Goal: Task Accomplishment & Management: Manage account settings

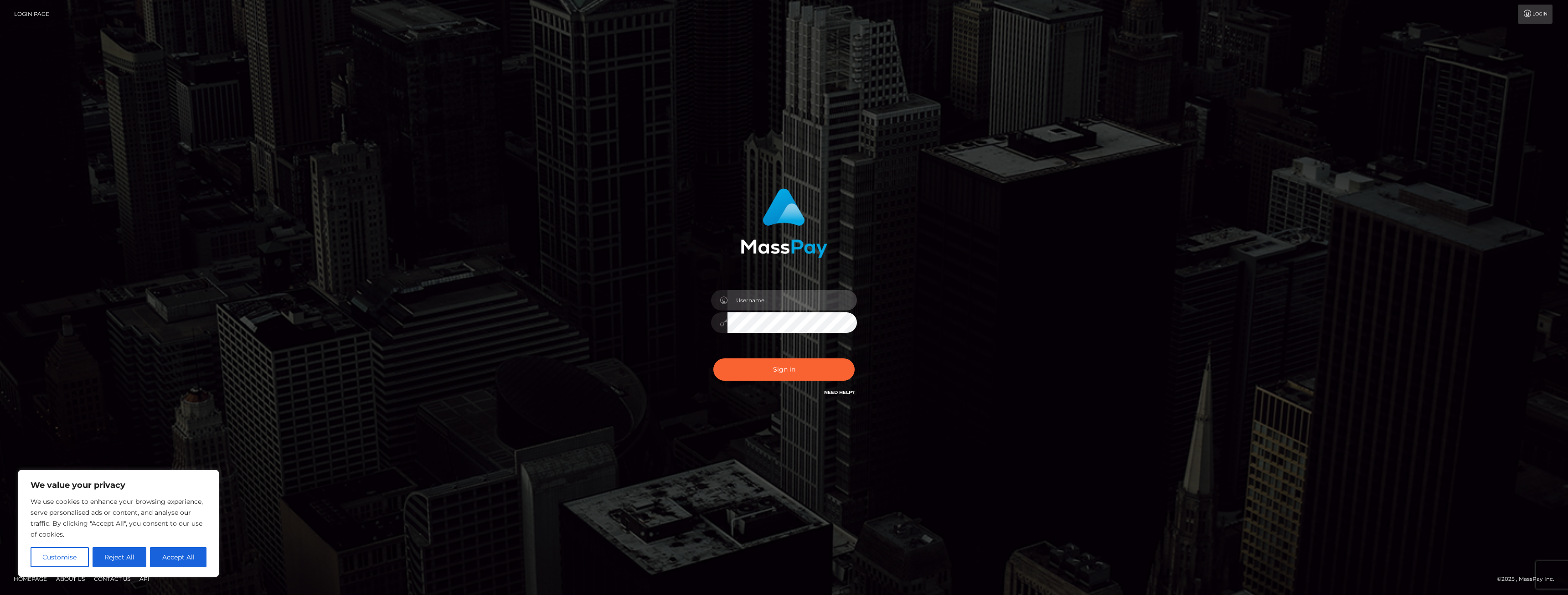
click at [741, 302] on input "text" at bounding box center [793, 300] width 130 height 20
type input "asinergo1988@gmail.com"
drag, startPoint x: 817, startPoint y: 300, endPoint x: 714, endPoint y: 293, distance: 103.2
click at [714, 293] on div "asinergo1988@gmail.com" at bounding box center [784, 299] width 146 height 18
click at [635, 293] on div "asinergo1988@gmail.com Sign in" at bounding box center [784, 298] width 519 height 232
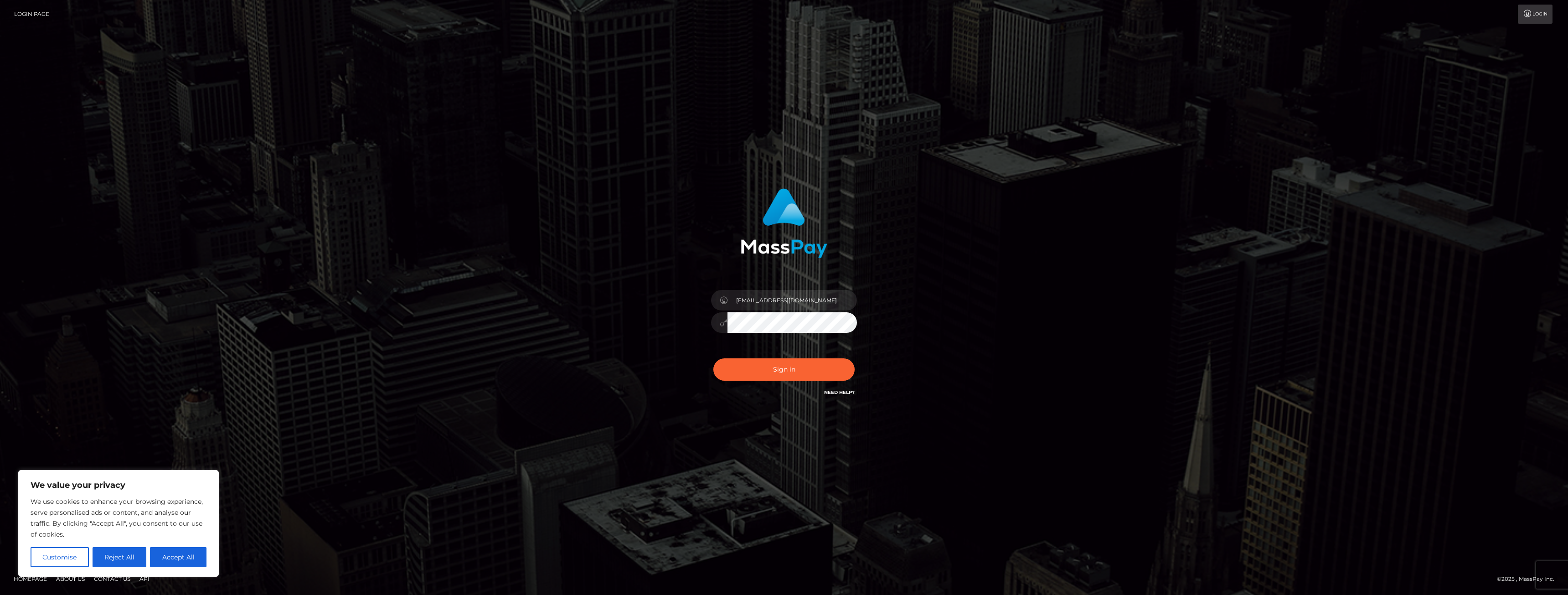
click at [720, 320] on div at bounding box center [784, 321] width 146 height 18
drag, startPoint x: 647, startPoint y: 328, endPoint x: 687, endPoint y: 327, distance: 40.0
click at [647, 328] on div "asinergo1988@gmail.com Sign in" at bounding box center [784, 298] width 519 height 232
click at [773, 369] on button "Sign in" at bounding box center [784, 370] width 141 height 23
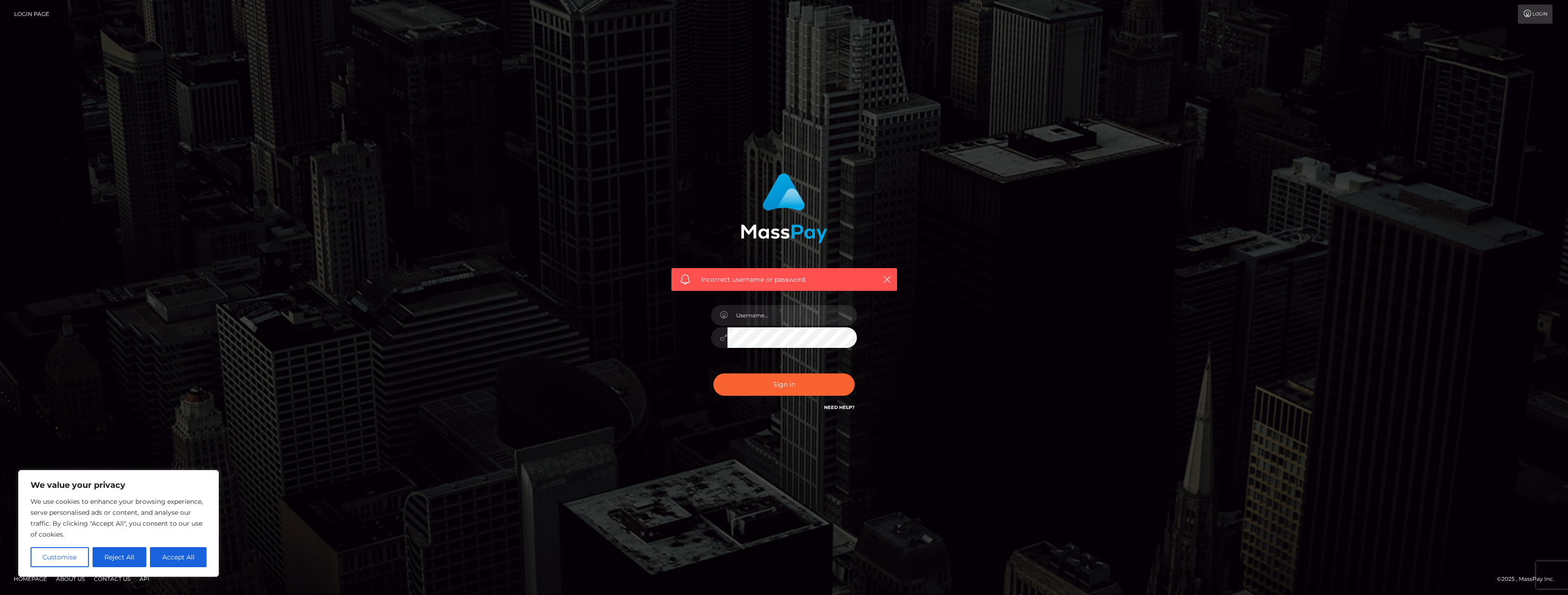
click at [810, 304] on div at bounding box center [784, 333] width 160 height 70
click at [793, 314] on input "text" at bounding box center [793, 315] width 130 height 20
type input "asinergo1988@gmail.com"
click at [688, 338] on div "Incorrect username or password. [EMAIL_ADDRESS][DOMAIN_NAME]" at bounding box center [784, 293] width 239 height 253
click at [727, 379] on button "Sign in" at bounding box center [784, 385] width 141 height 23
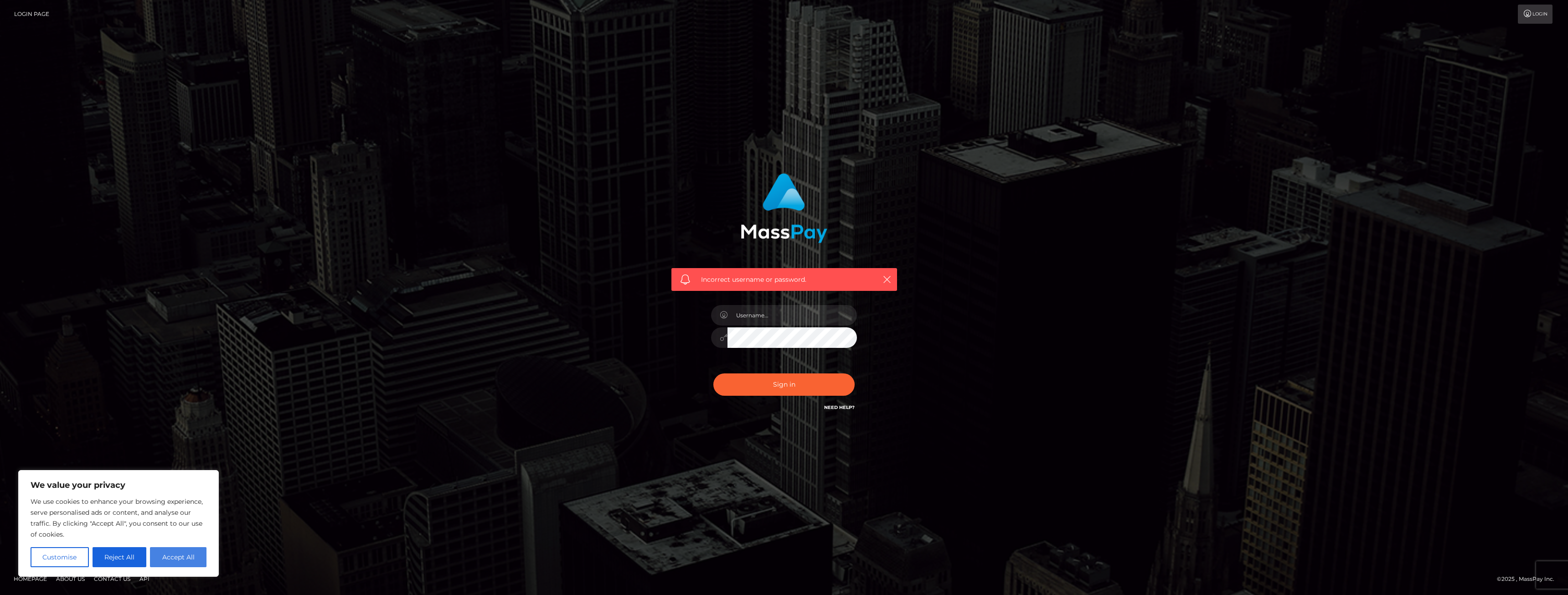
click at [173, 552] on button "Accept All" at bounding box center [178, 557] width 57 height 20
checkbox input "true"
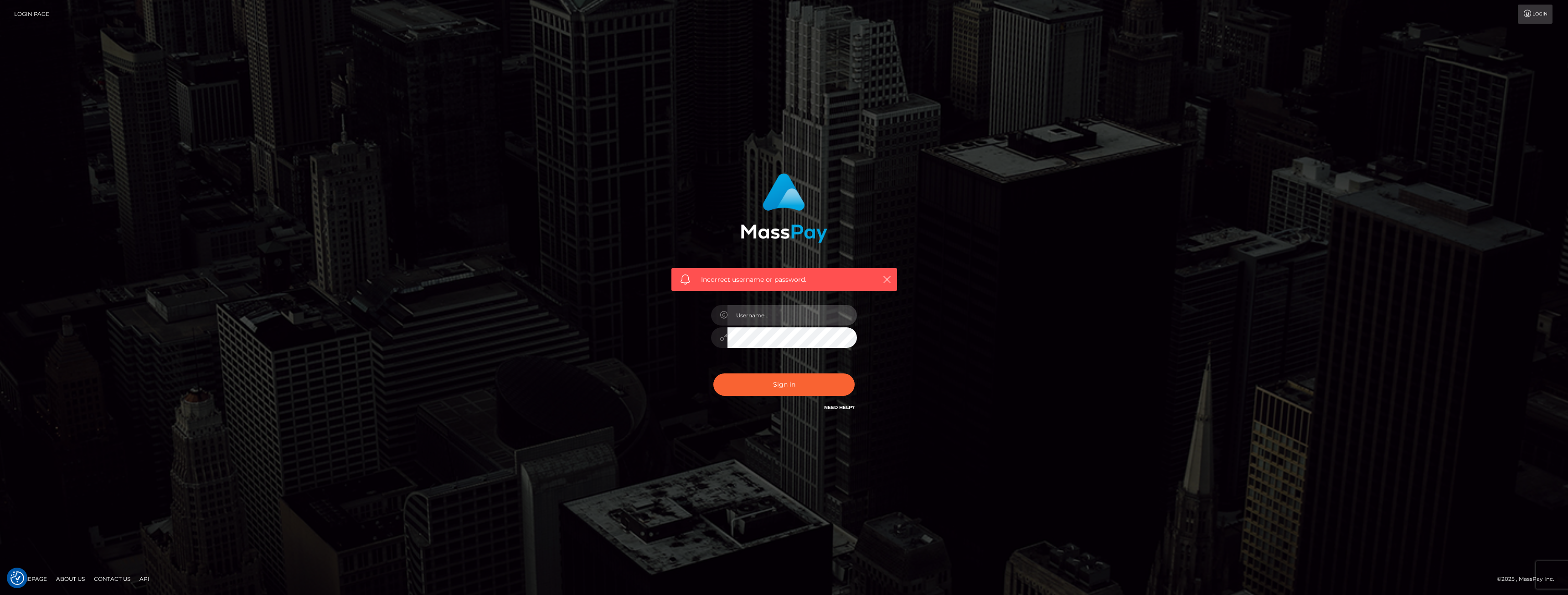
click at [764, 315] on input "text" at bounding box center [793, 315] width 130 height 20
type input "[EMAIL_ADDRESS][DOMAIN_NAME]"
click at [464, 369] on div "Incorrect username or password. [EMAIL_ADDRESS][DOMAIN_NAME]" at bounding box center [784, 298] width 1568 height 399
click at [682, 338] on div "Incorrect username or password. [EMAIL_ADDRESS][DOMAIN_NAME]" at bounding box center [784, 293] width 239 height 253
click at [737, 379] on button "Sign in" at bounding box center [784, 385] width 141 height 23
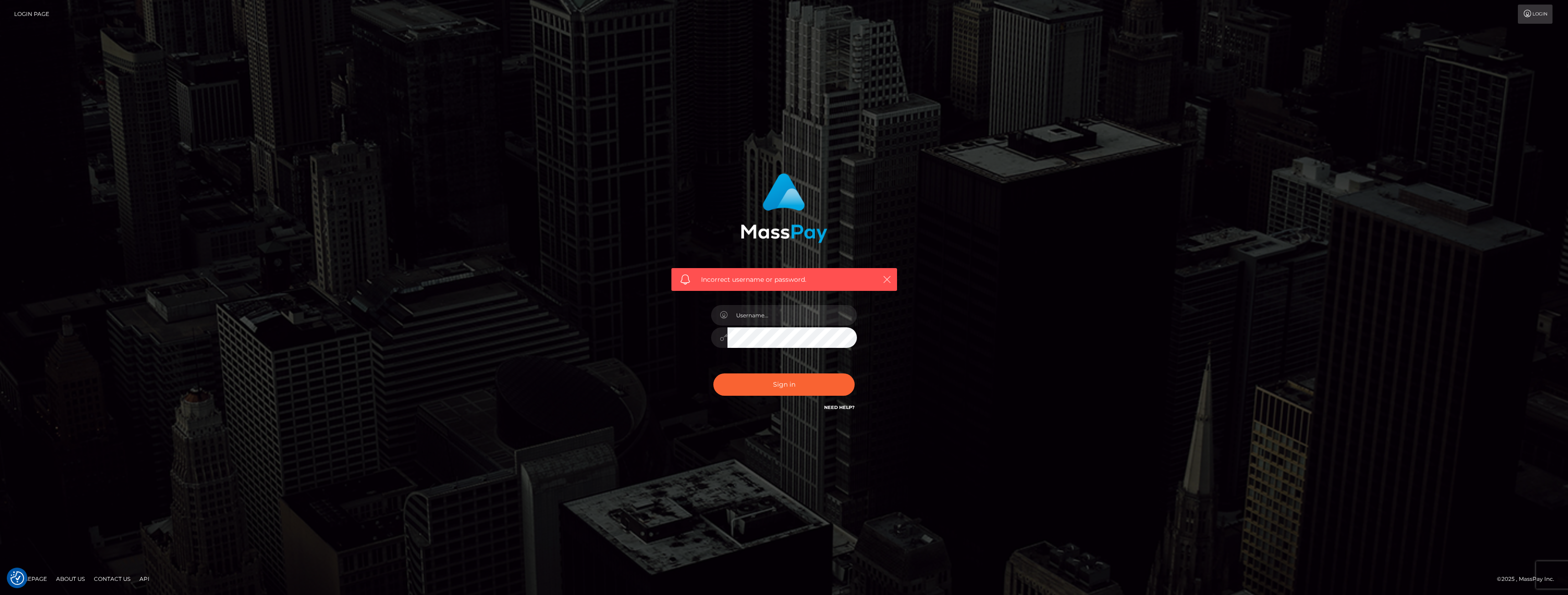
click at [884, 279] on icon "button" at bounding box center [887, 279] width 9 height 9
click at [809, 306] on input "text" at bounding box center [793, 315] width 130 height 20
click at [764, 319] on input "text" at bounding box center [793, 315] width 130 height 20
click at [613, 287] on div "Incorrect username or password." at bounding box center [784, 297] width 519 height 262
click at [750, 315] on input "text" at bounding box center [793, 315] width 130 height 20
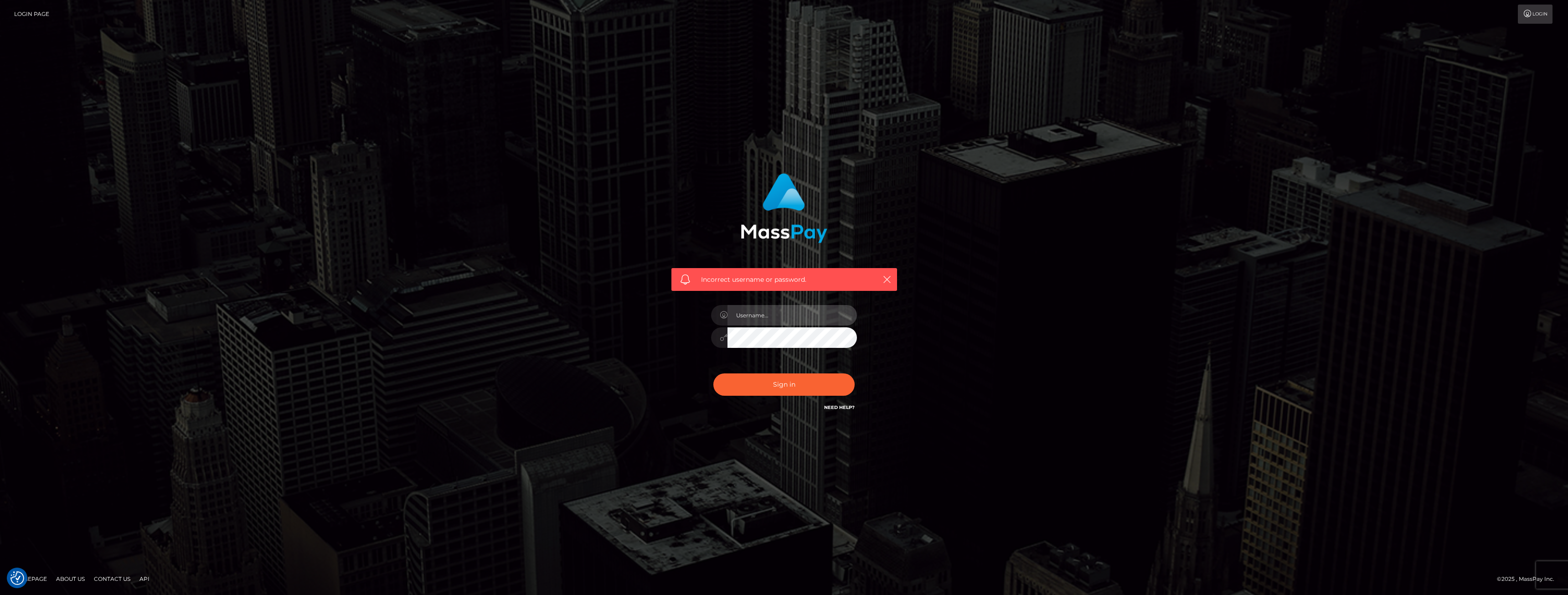
type input "asinergo1988@gmail.com"
click at [674, 327] on div "Incorrect username or password. asinergo1988@gmail.com" at bounding box center [784, 293] width 239 height 253
click at [731, 384] on button "Sign in" at bounding box center [784, 385] width 141 height 23
click at [759, 318] on input "text" at bounding box center [793, 315] width 130 height 20
type input "[EMAIL_ADDRESS][DOMAIN_NAME]"
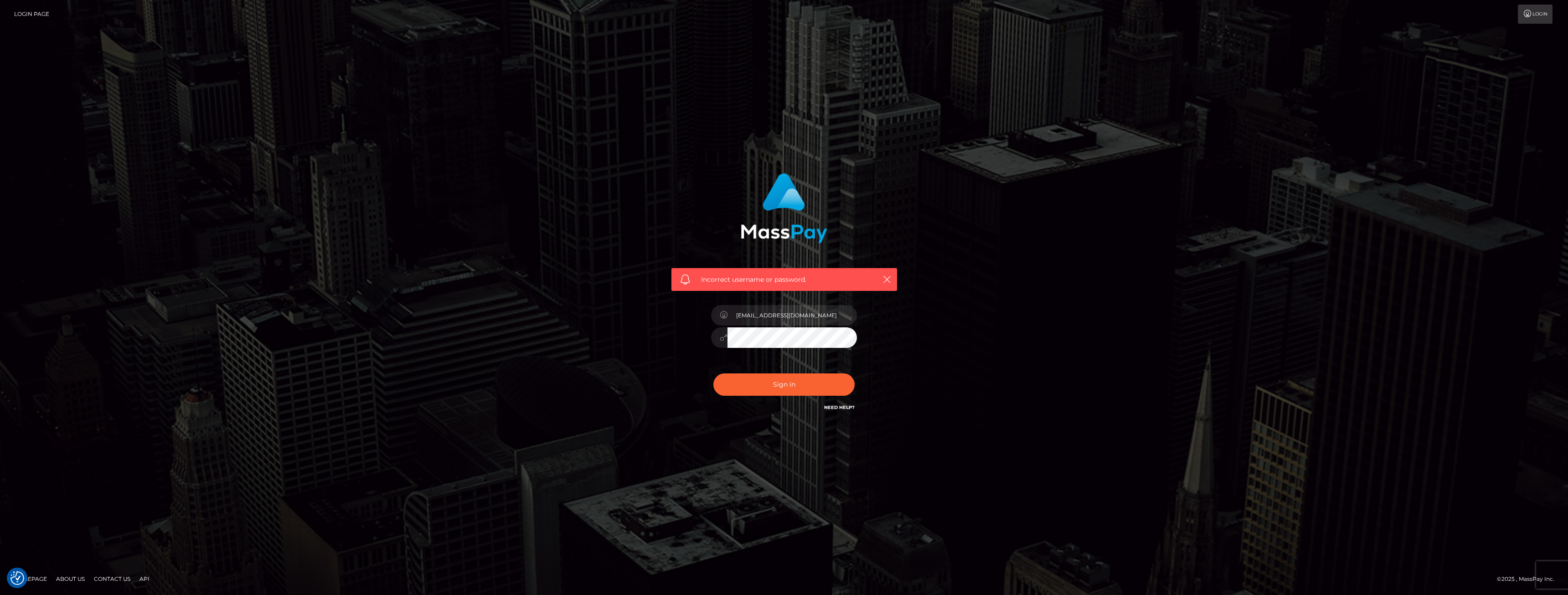
click at [678, 334] on div "Incorrect username or password. [EMAIL_ADDRESS][DOMAIN_NAME]" at bounding box center [784, 293] width 239 height 253
click at [727, 384] on button "Sign in" at bounding box center [784, 385] width 141 height 23
click at [887, 276] on icon "button" at bounding box center [887, 279] width 9 height 9
click at [1524, 18] on link "Login" at bounding box center [1535, 15] width 35 height 19
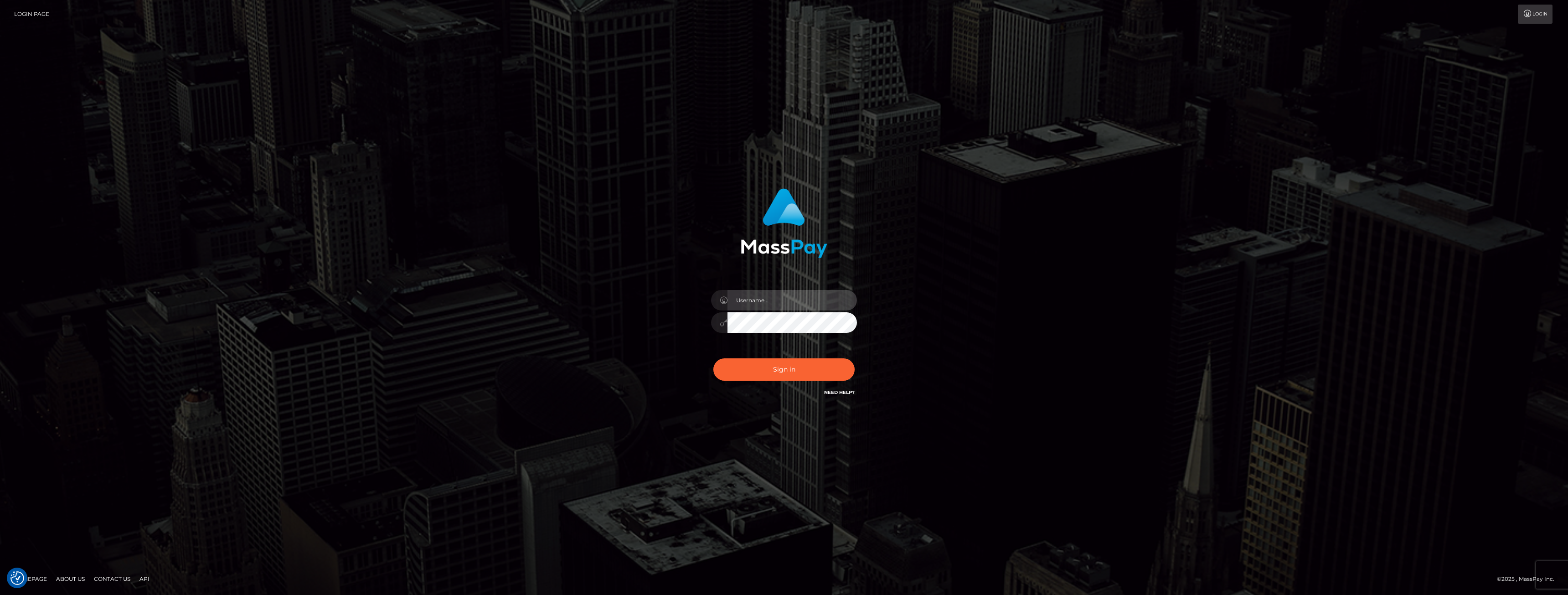
click at [766, 305] on input "text" at bounding box center [793, 300] width 130 height 20
type input "[EMAIL_ADDRESS][DOMAIN_NAME]"
click at [763, 366] on button "Sign in" at bounding box center [784, 370] width 141 height 23
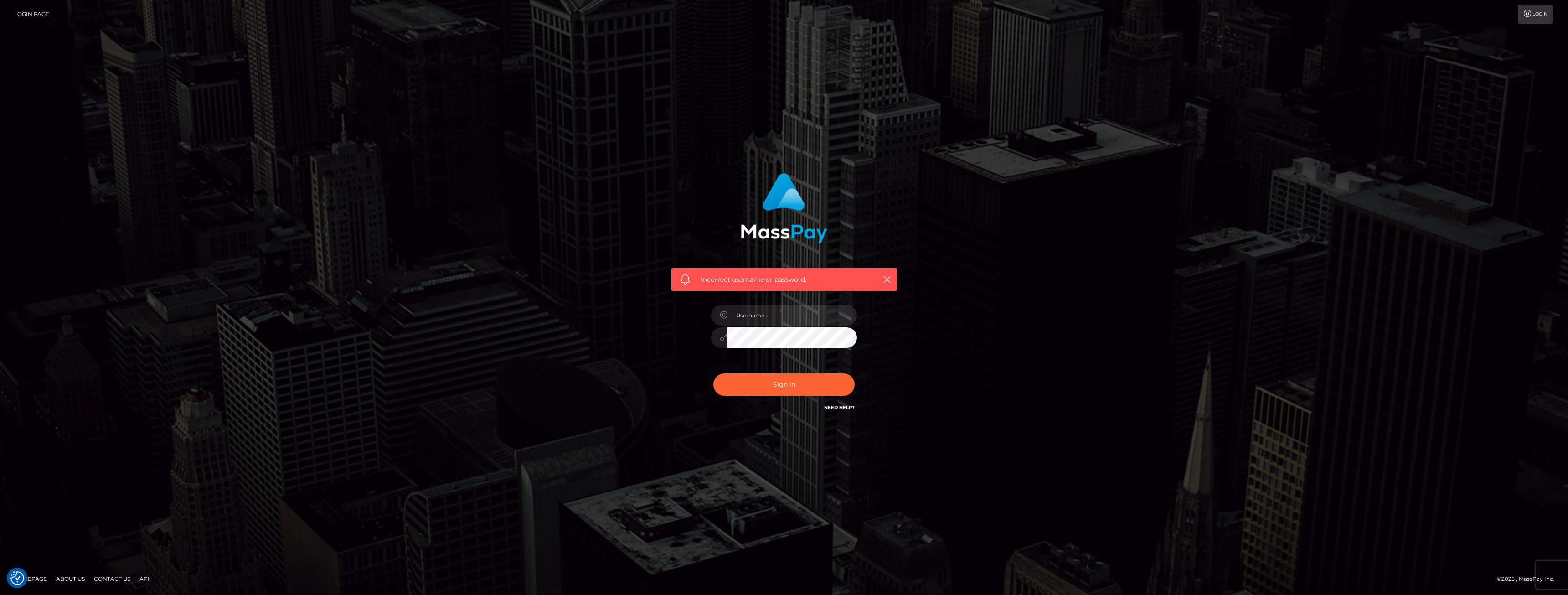
click at [831, 410] on h6 "Need Help?" at bounding box center [840, 407] width 31 height 8
click at [831, 407] on link "Need Help?" at bounding box center [840, 407] width 31 height 6
click at [769, 322] on input "text" at bounding box center [793, 315] width 130 height 20
type input "[EMAIL_ADDRESS][DOMAIN_NAME]"
click at [651, 328] on div "Incorrect username or password. asinergo1988@gmail.com" at bounding box center [784, 297] width 519 height 262
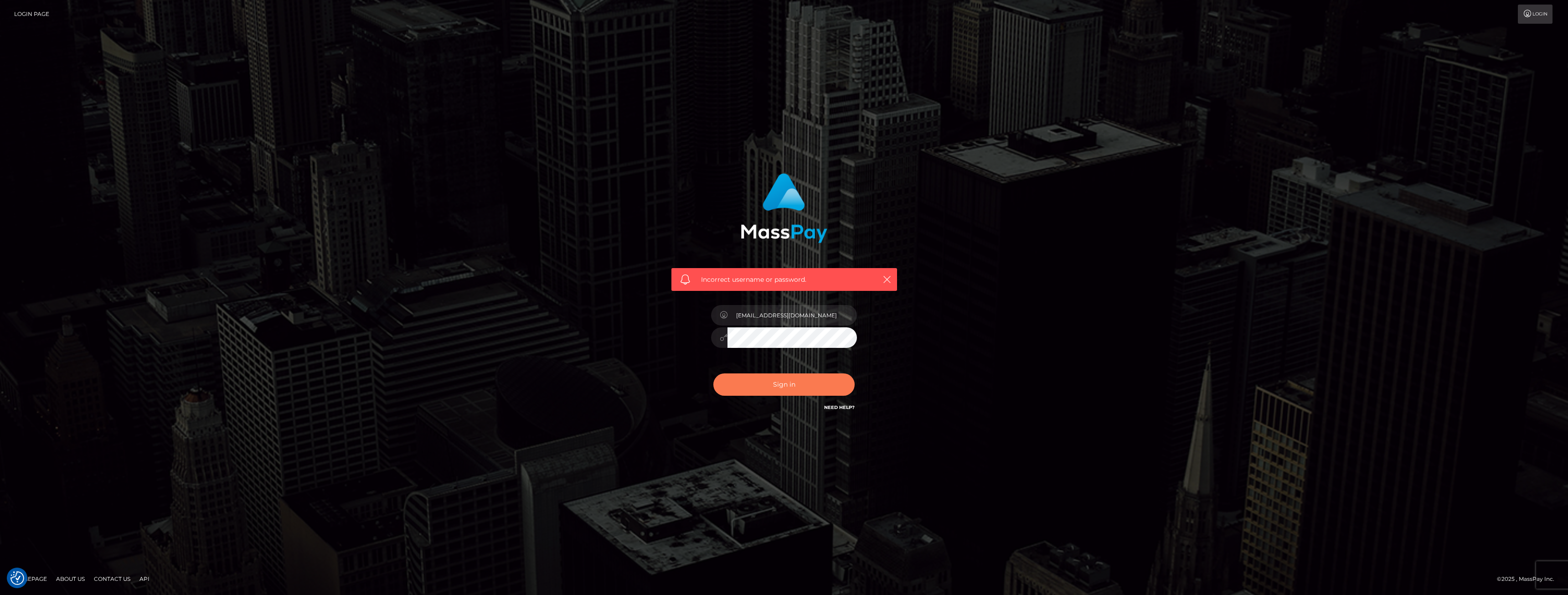
click at [727, 388] on button "Sign in" at bounding box center [784, 385] width 141 height 23
click at [887, 279] on icon "button" at bounding box center [887, 279] width 9 height 9
click at [810, 316] on input "text" at bounding box center [793, 315] width 130 height 20
type input "andrea"
click at [737, 383] on button "Sign in" at bounding box center [784, 385] width 141 height 23
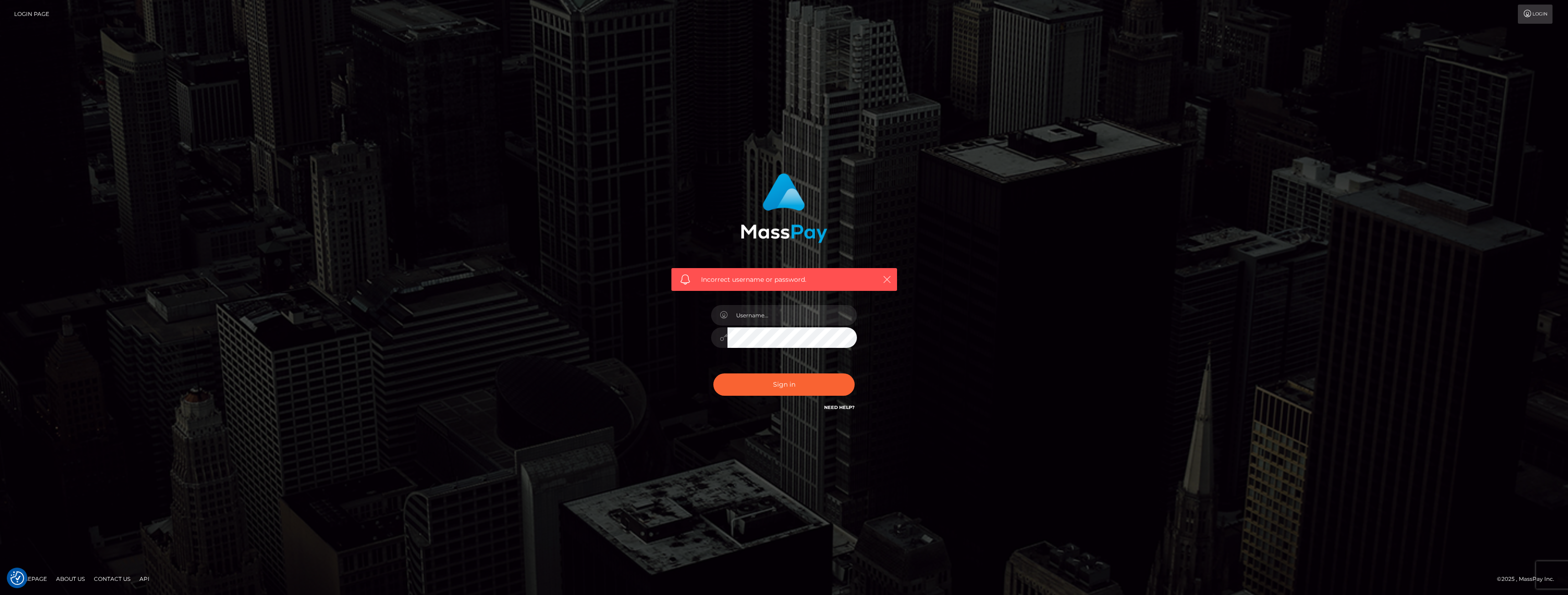
click at [886, 277] on icon "button" at bounding box center [887, 279] width 9 height 9
click at [1027, 216] on div "Incorrect username or password." at bounding box center [784, 297] width 519 height 262
click at [888, 281] on icon "button" at bounding box center [887, 279] width 9 height 9
click at [762, 310] on input "text" at bounding box center [793, 315] width 130 height 20
type input "[EMAIL_ADDRESS][DOMAIN_NAME]"
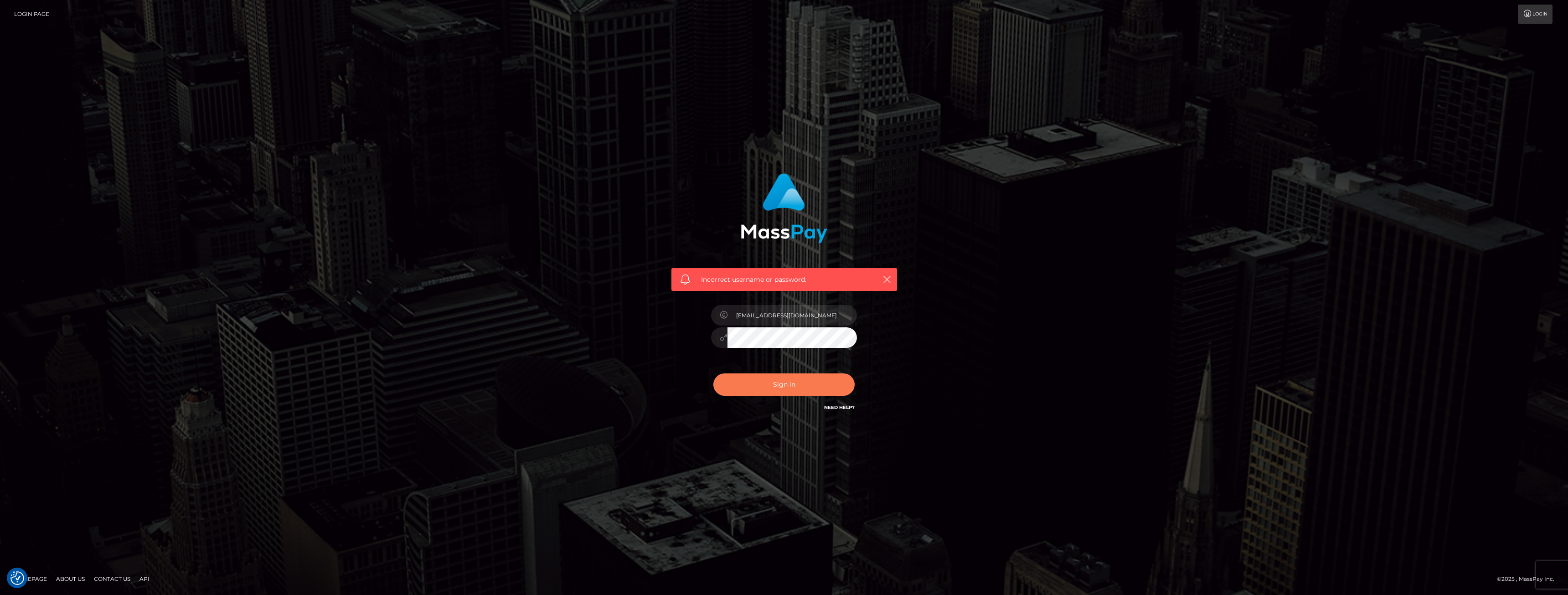
click at [786, 380] on button "Sign in" at bounding box center [784, 385] width 141 height 23
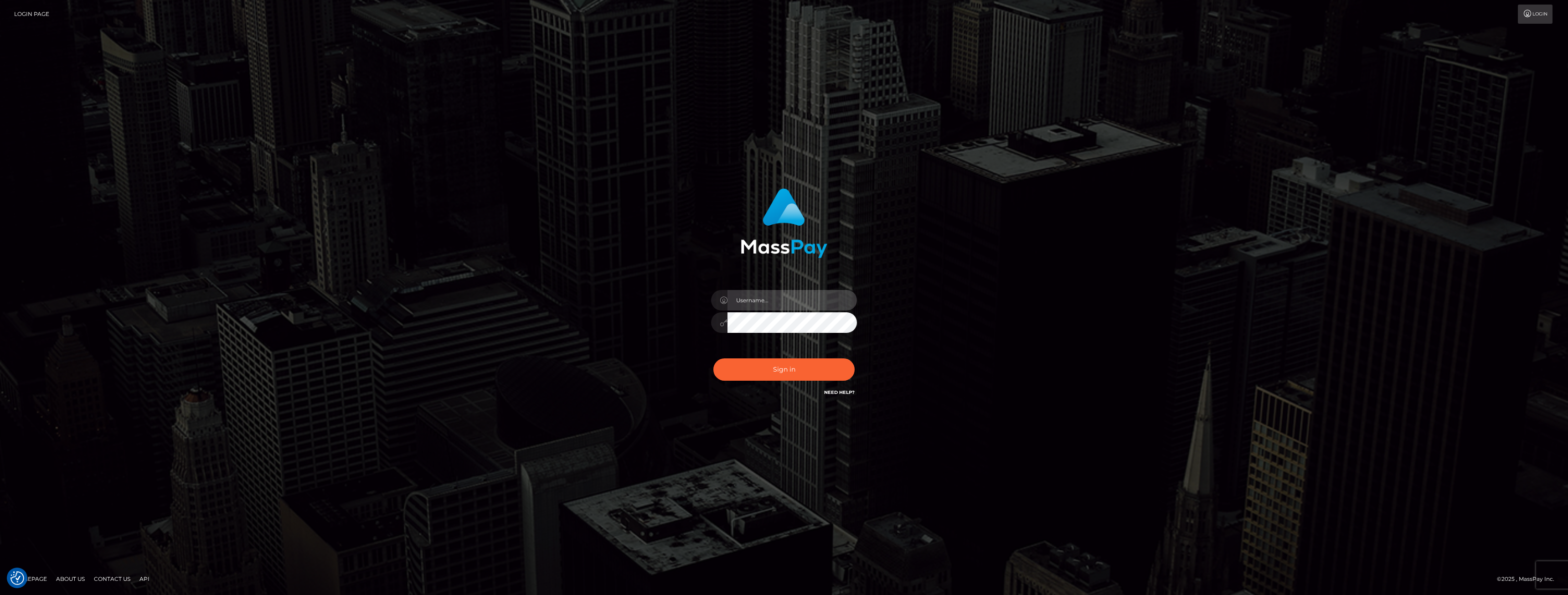
click at [777, 299] on input "text" at bounding box center [793, 300] width 130 height 20
type input "[EMAIL_ADDRESS][DOMAIN_NAME]"
click at [771, 369] on button "Sign in" at bounding box center [784, 370] width 141 height 23
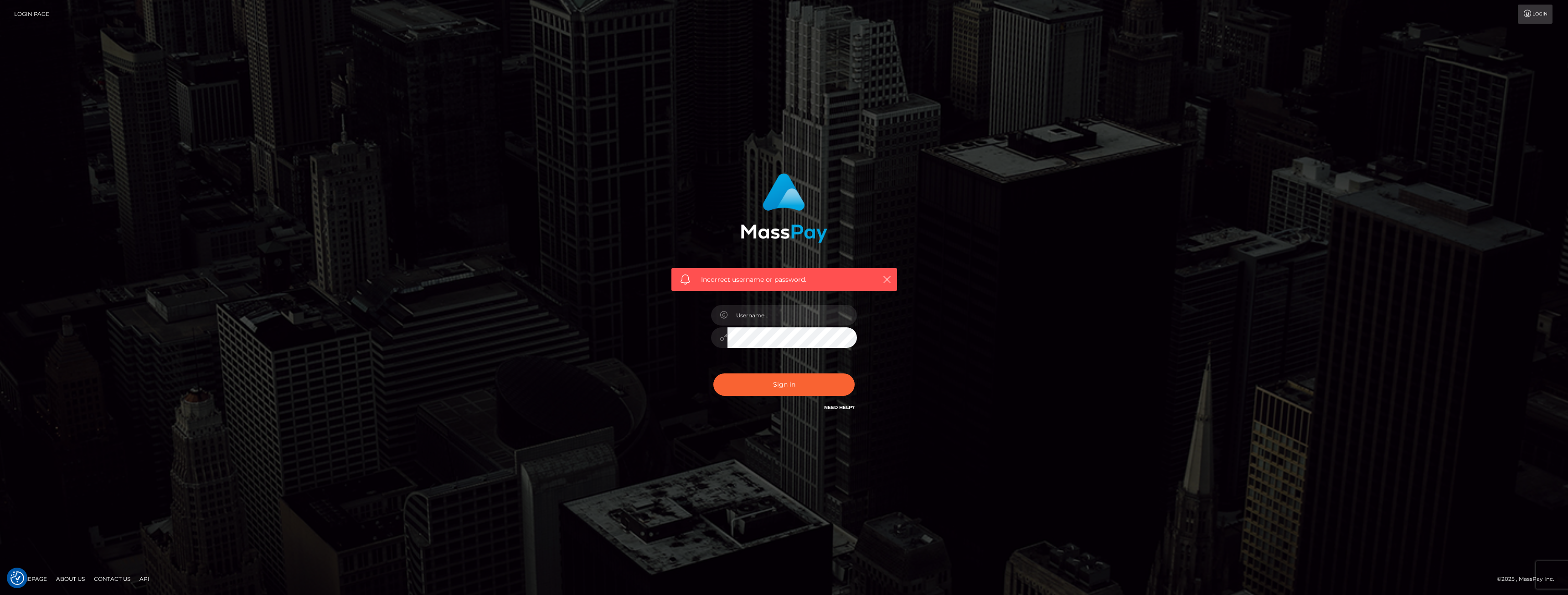
click at [837, 411] on div "Need Help?" at bounding box center [840, 409] width 31 height 11
click at [836, 407] on link "Need Help?" at bounding box center [840, 407] width 31 height 6
click at [835, 408] on link "Need Help?" at bounding box center [840, 407] width 31 height 6
click at [1280, 88] on div "Incorrect username or password." at bounding box center [784, 298] width 1568 height 595
click at [1044, 301] on div "Incorrect username or password." at bounding box center [784, 297] width 519 height 262
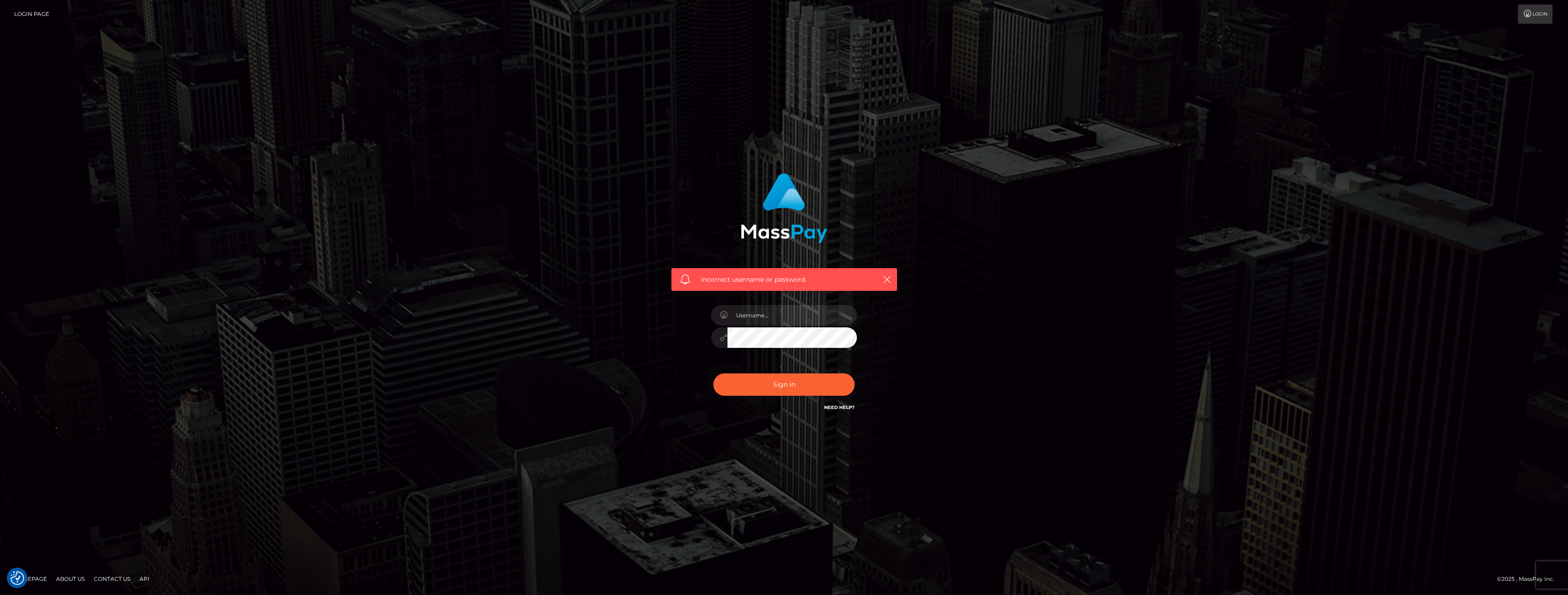
drag, startPoint x: 1265, startPoint y: 199, endPoint x: 1303, endPoint y: 135, distance: 74.4
click at [1265, 199] on div "Incorrect username or password." at bounding box center [784, 298] width 1568 height 399
click at [833, 406] on link "Need Help?" at bounding box center [840, 407] width 31 height 6
click at [1051, 173] on div "Incorrect username or password." at bounding box center [784, 298] width 1568 height 399
click at [882, 281] on icon "button" at bounding box center [887, 279] width 9 height 9
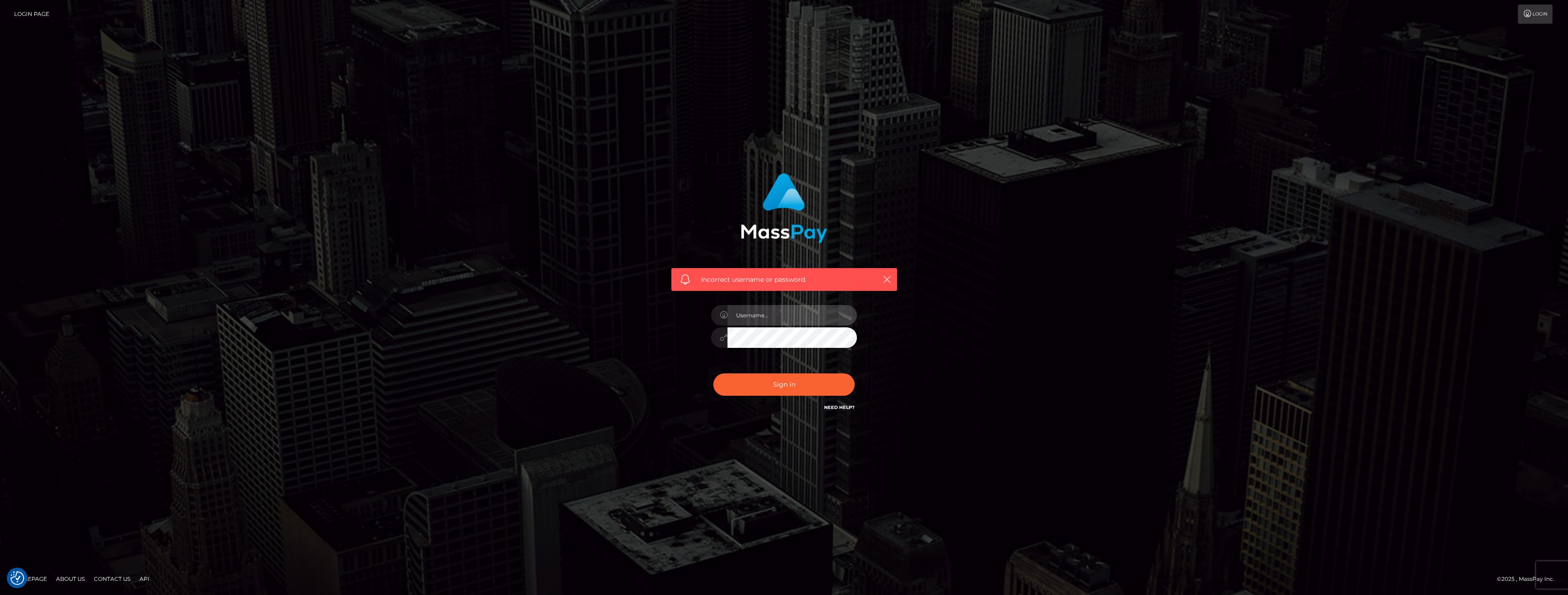
click at [759, 313] on input "text" at bounding box center [793, 315] width 130 height 20
paste input "ANDREA IVANO SINATORA"
type input "ANDREA IVANO SINATORA"
drag, startPoint x: 72, startPoint y: 216, endPoint x: 332, endPoint y: 263, distance: 264.2
click at [83, 217] on div "Incorrect username or password. ANDREA IVANO SINATORA" at bounding box center [784, 298] width 1568 height 399
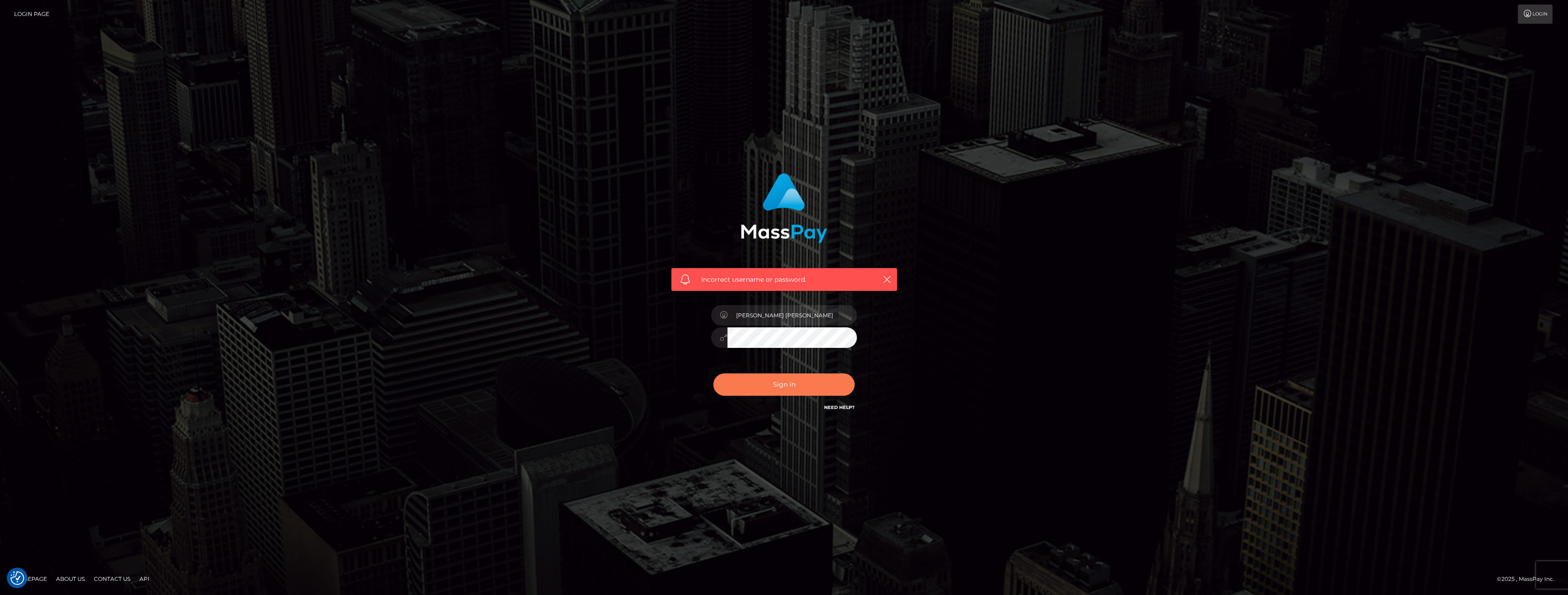
click at [737, 387] on button "Sign in" at bounding box center [784, 385] width 141 height 23
